Goal: Book appointment/travel/reservation

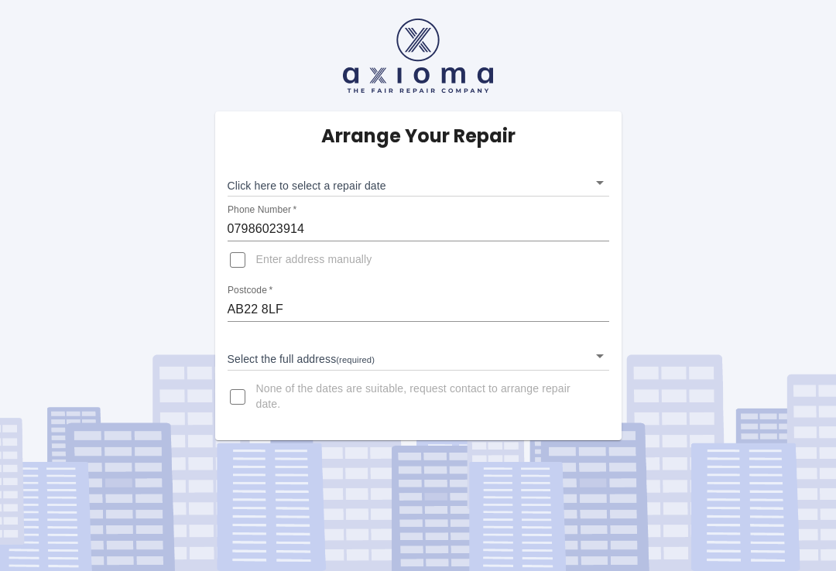
click at [607, 178] on body "Arrange Your Repair Click here to select a repair date ​ Phone Number   * 07986…" at bounding box center [418, 285] width 836 height 571
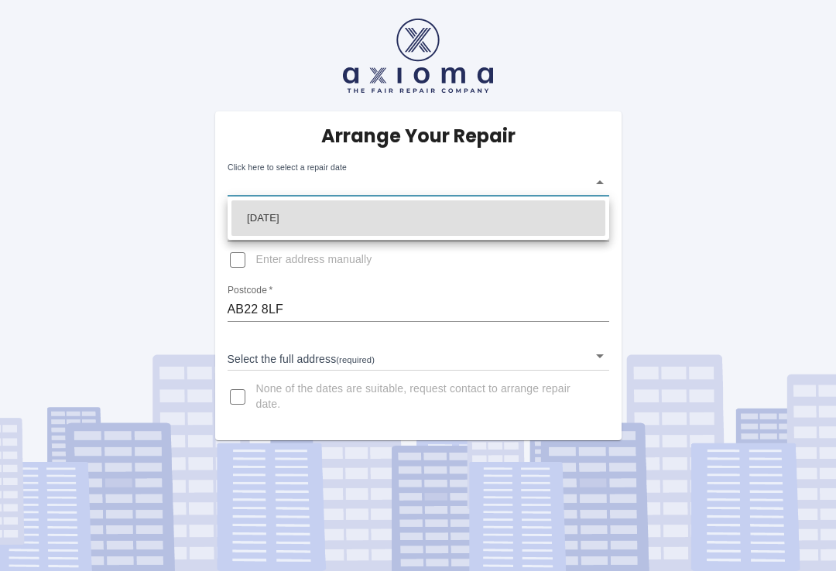
click at [601, 355] on div at bounding box center [418, 285] width 836 height 571
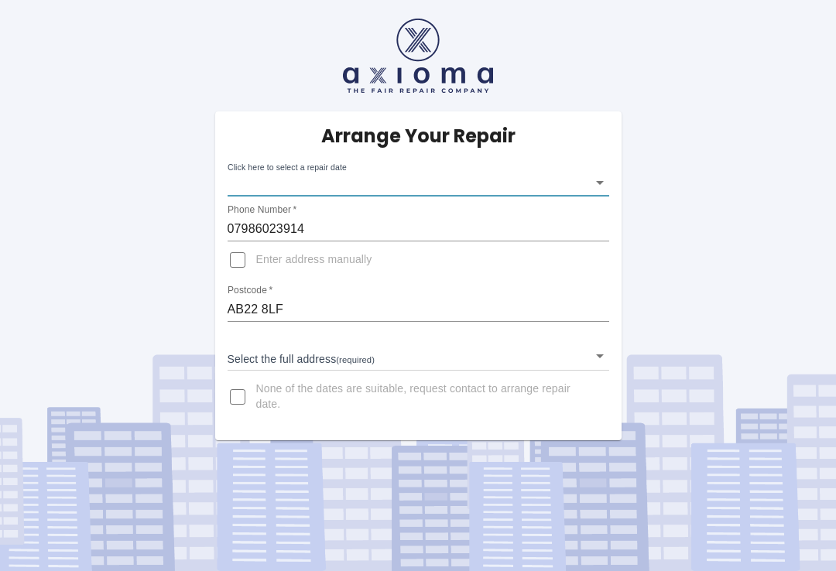
click at [606, 173] on body "Arrange Your Repair Click here to select a repair date ​ Phone Number   * 07986…" at bounding box center [418, 285] width 836 height 571
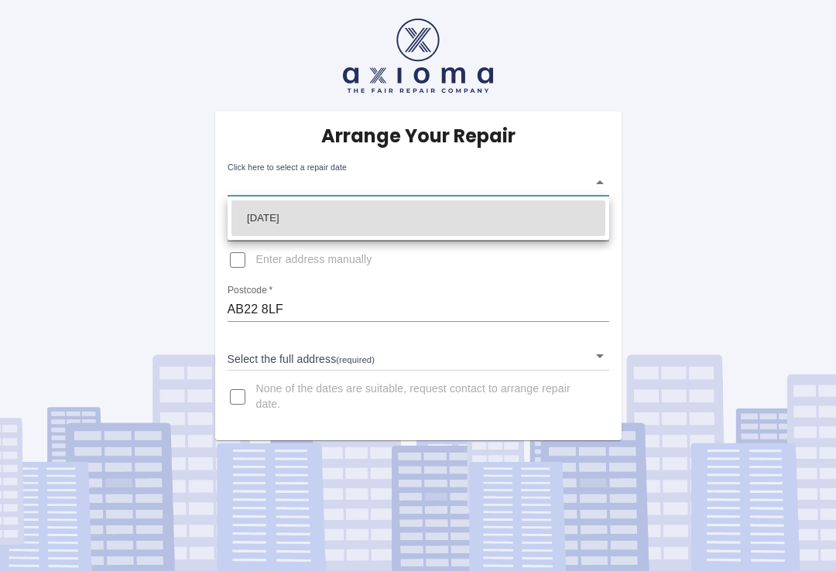
click at [322, 216] on li "[DATE]" at bounding box center [418, 218] width 374 height 36
type input "[DATE]T00:00:00.000Z"
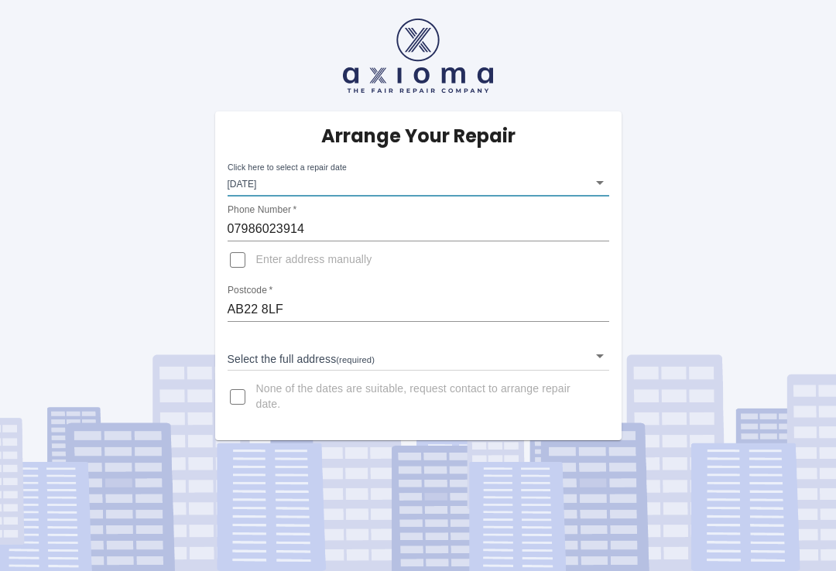
click at [398, 395] on span "None of the dates are suitable, request contact to arrange repair date." at bounding box center [426, 396] width 340 height 31
click at [256, 395] on input "None of the dates are suitable, request contact to arrange repair date." at bounding box center [237, 396] width 37 height 37
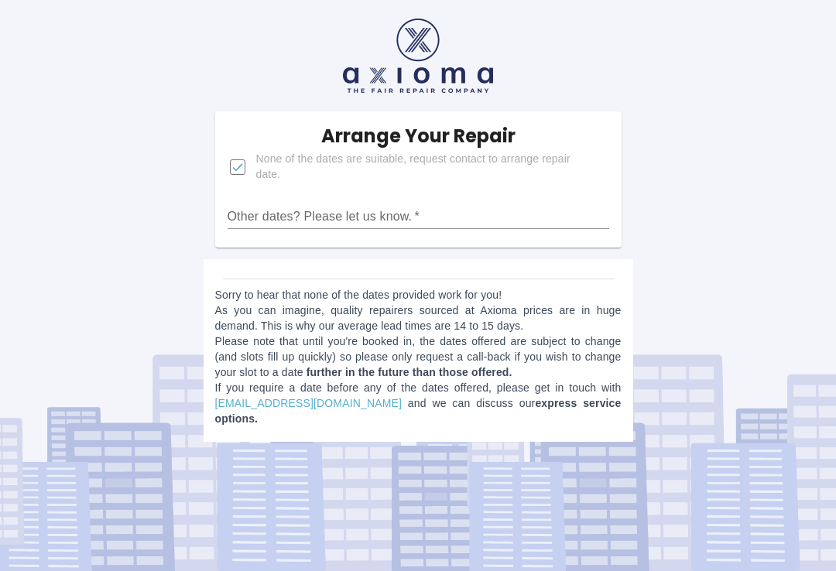
click at [149, 306] on div "Arrange Your Repair None of the dates are suitable, request contact to arrange …" at bounding box center [417, 226] width 859 height 453
click at [248, 171] on input "None of the dates are suitable, request contact to arrange repair date." at bounding box center [237, 167] width 37 height 37
checkbox input "false"
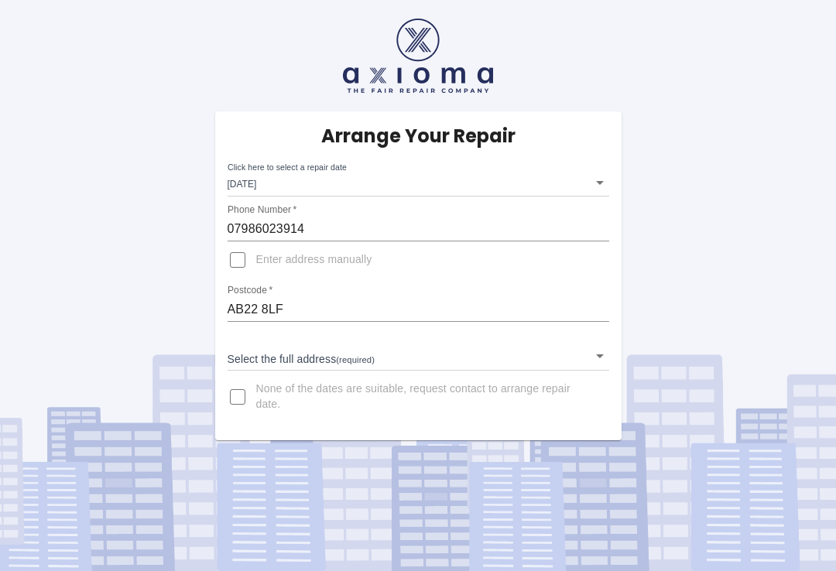
click at [606, 350] on body "Arrange Your Repair Click here to select a repair date [DATE] [DATE]T00:00:00.0…" at bounding box center [418, 285] width 836 height 571
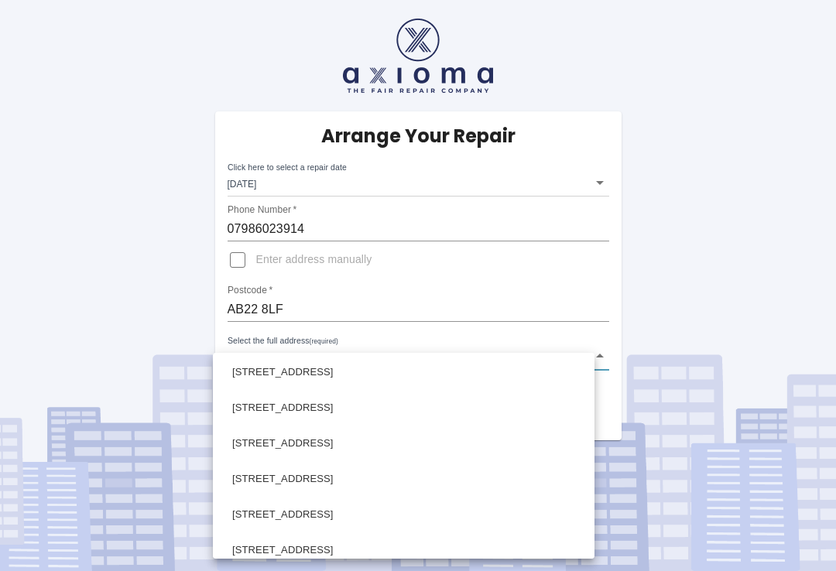
scroll to position [361, 0]
click at [305, 440] on li "[STREET_ADDRESS]" at bounding box center [404, 441] width 374 height 36
type input "[STREET_ADDRESS]"
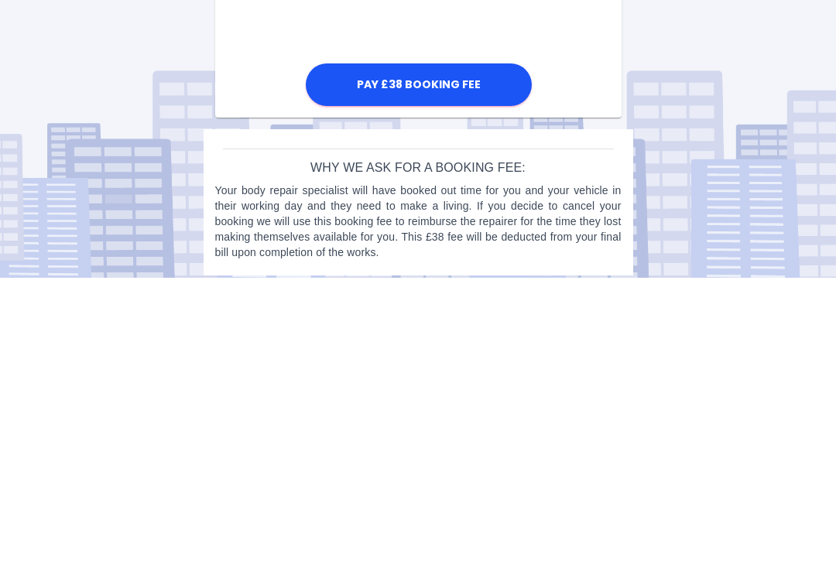
scroll to position [635, 0]
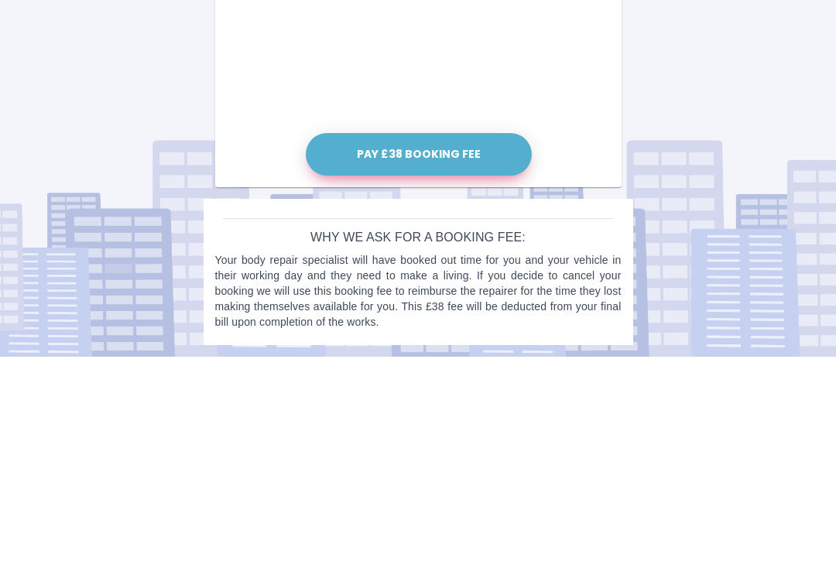
click at [436, 348] on button "Pay £38 Booking Fee" at bounding box center [419, 369] width 226 height 43
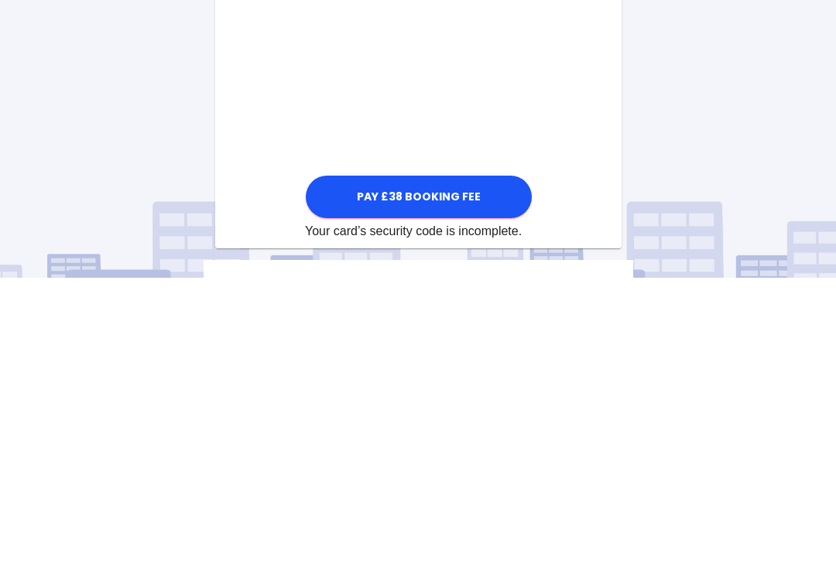
scroll to position [784, 0]
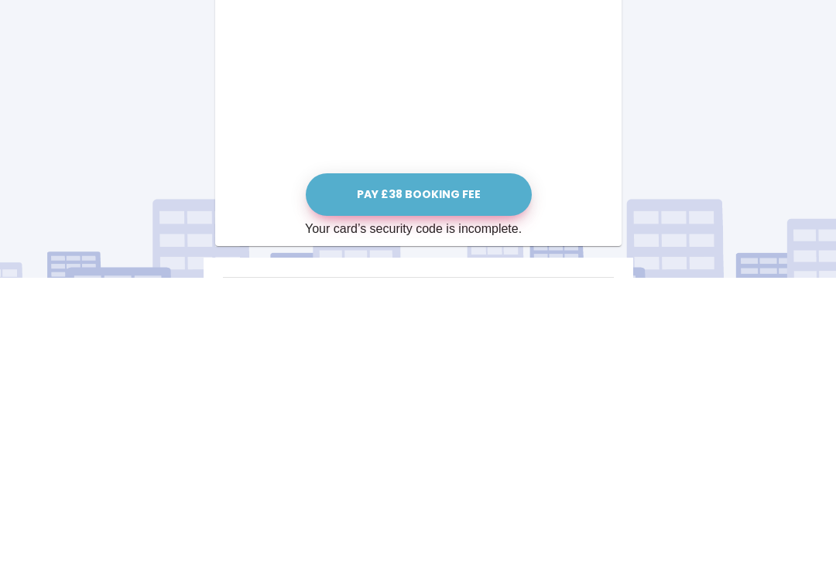
click at [436, 467] on button "Pay £38 Booking Fee" at bounding box center [419, 488] width 226 height 43
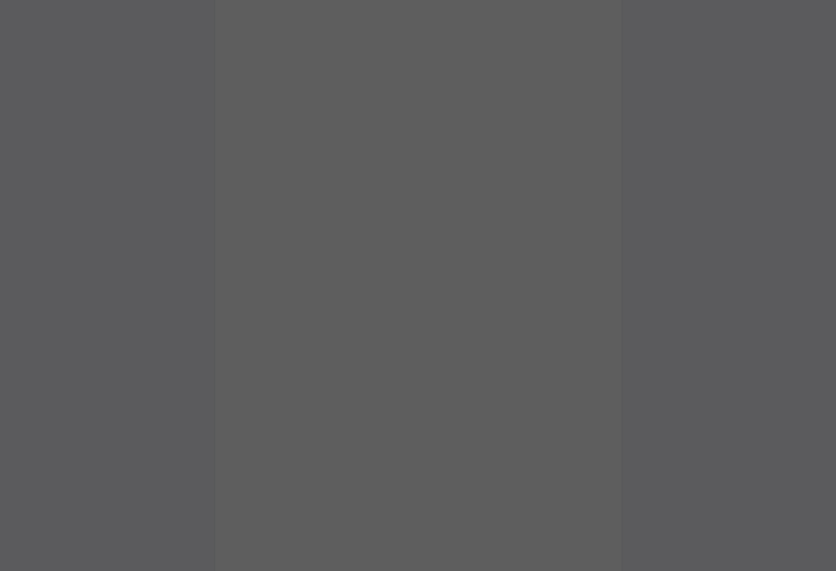
scroll to position [490, 0]
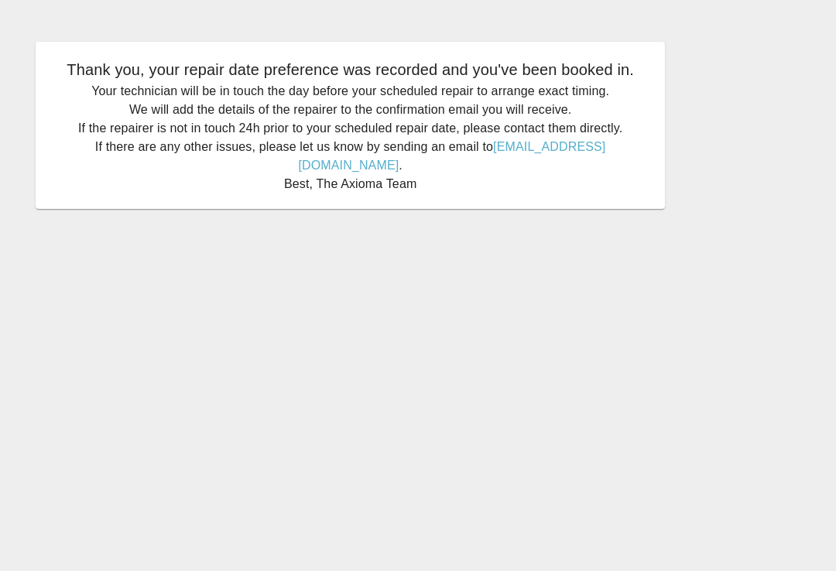
scroll to position [22, 0]
